Goal: Find specific page/section: Find specific page/section

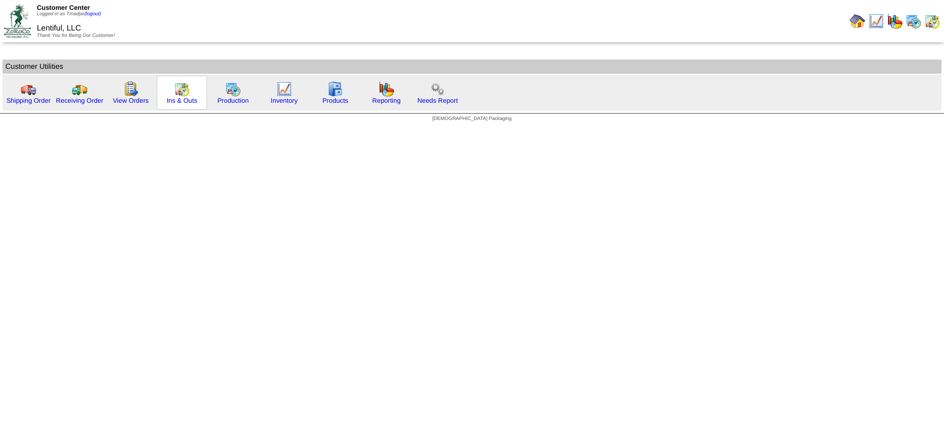
click at [181, 88] on img at bounding box center [182, 89] width 16 height 16
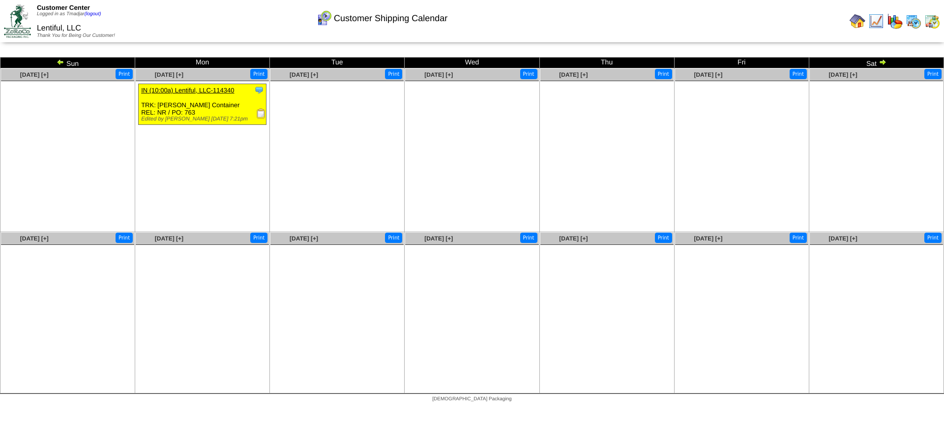
click at [913, 22] on img at bounding box center [913, 21] width 16 height 16
